Goal: Task Accomplishment & Management: Manage account settings

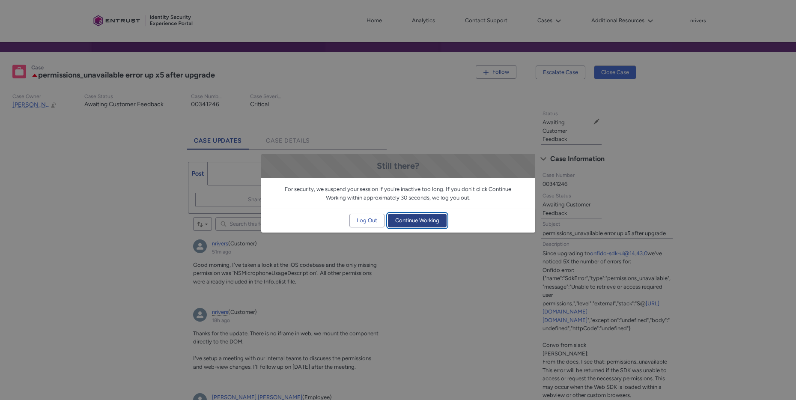
click at [428, 221] on span "Continue Working" at bounding box center [417, 220] width 44 height 13
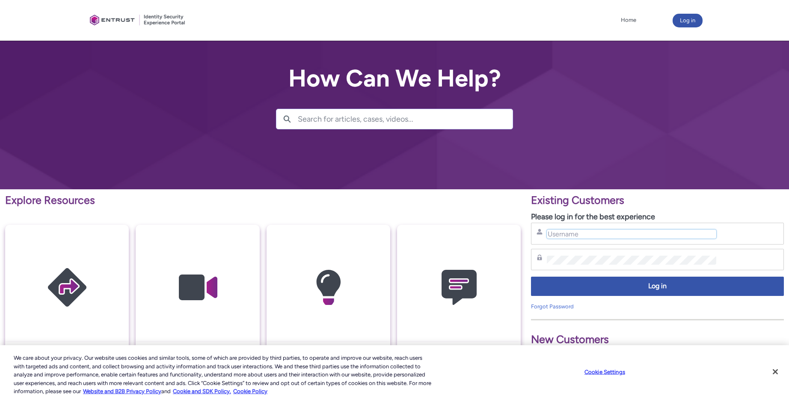
click at [599, 230] on input "Username" at bounding box center [631, 233] width 169 height 9
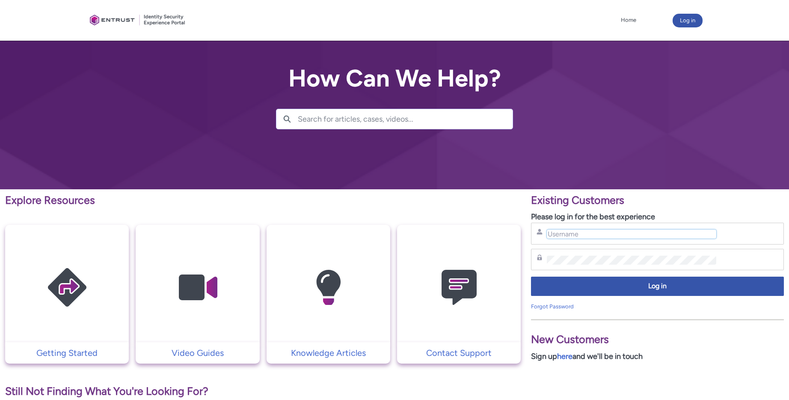
click at [619, 237] on input "Username" at bounding box center [631, 233] width 169 height 9
